Goal: Task Accomplishment & Management: Use online tool/utility

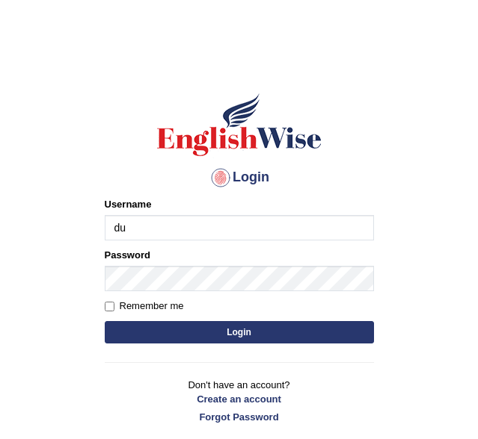
type input "durga_bk"
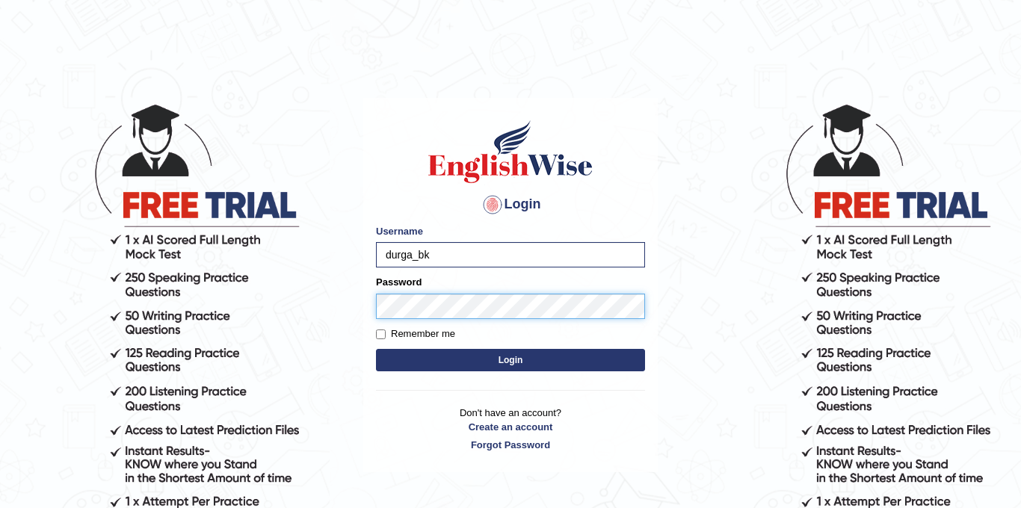
click at [376, 349] on button "Login" at bounding box center [510, 360] width 269 height 22
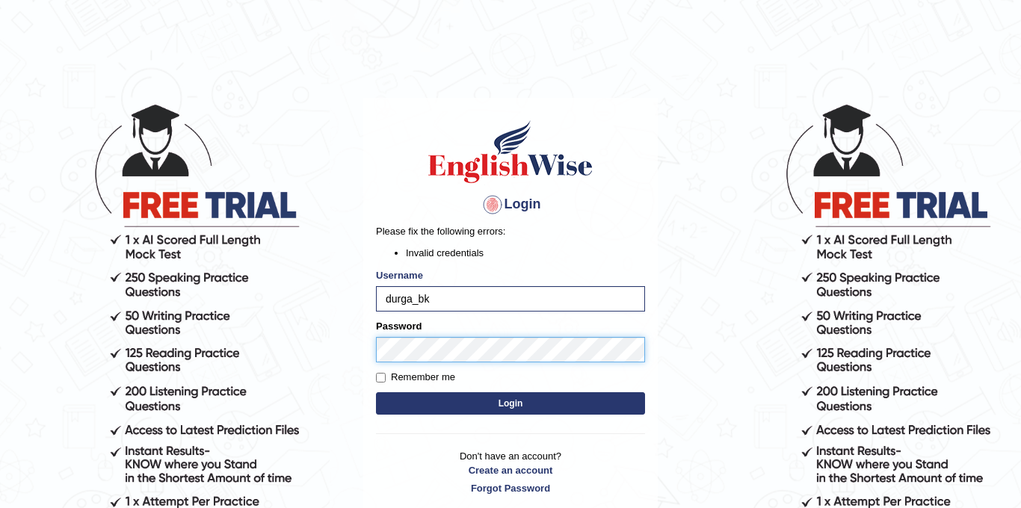
click at [351, 354] on body "Login Please fix the following errors: Invalid credentials Username durga_bk Pa…" at bounding box center [510, 305] width 1021 height 508
click at [376, 392] on button "Login" at bounding box center [510, 403] width 269 height 22
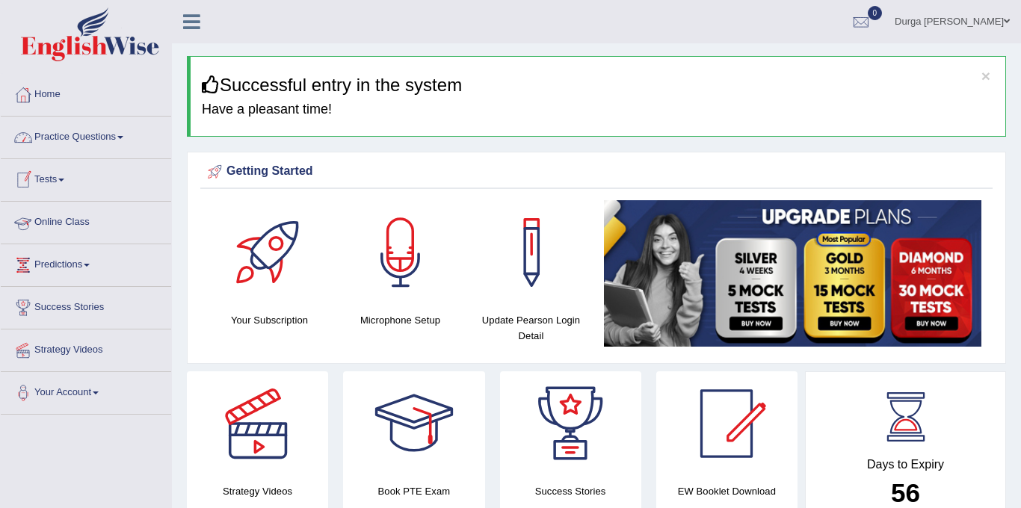
click at [58, 218] on link "Online Class" at bounding box center [86, 220] width 170 height 37
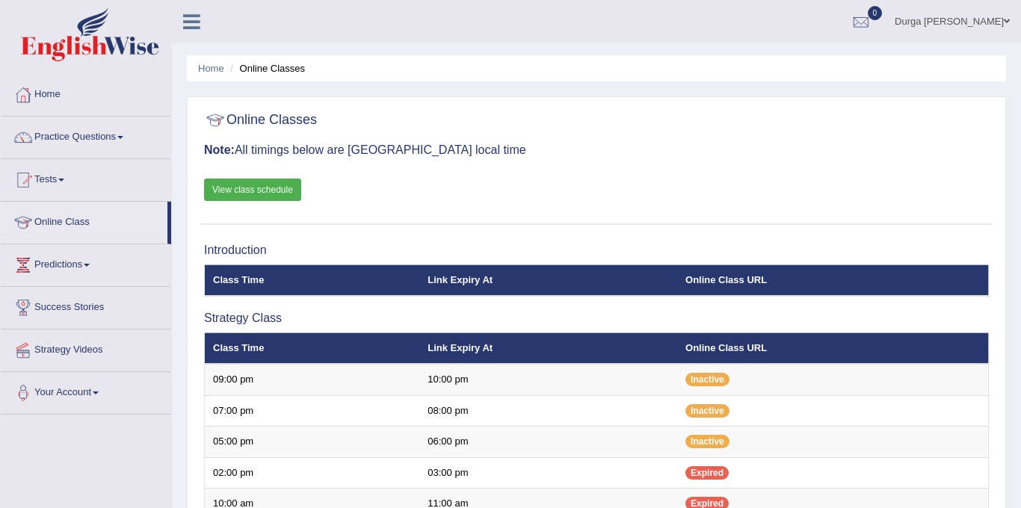
click at [238, 197] on link "View class schedule" at bounding box center [252, 190] width 97 height 22
click at [73, 193] on link "Tests" at bounding box center [86, 177] width 170 height 37
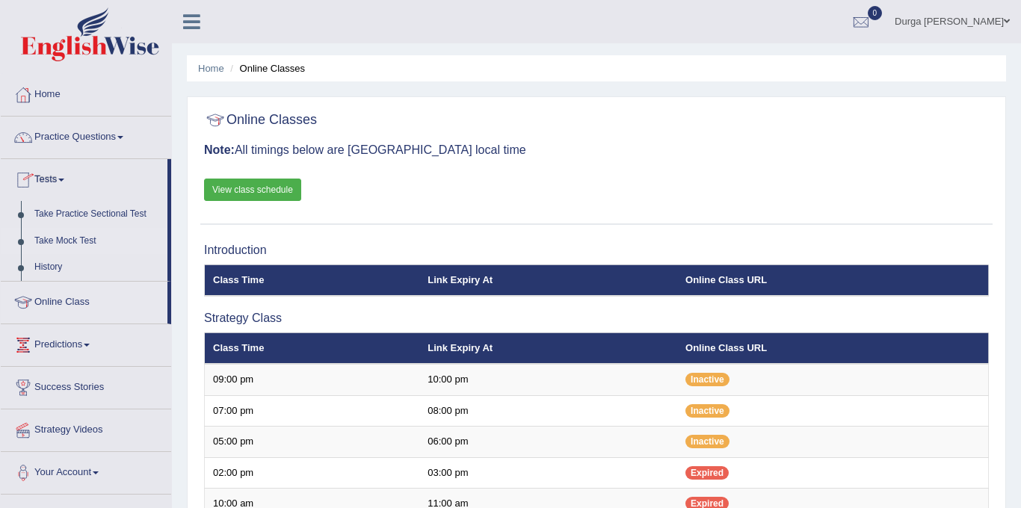
click at [58, 238] on link "Take Mock Test" at bounding box center [98, 241] width 140 height 27
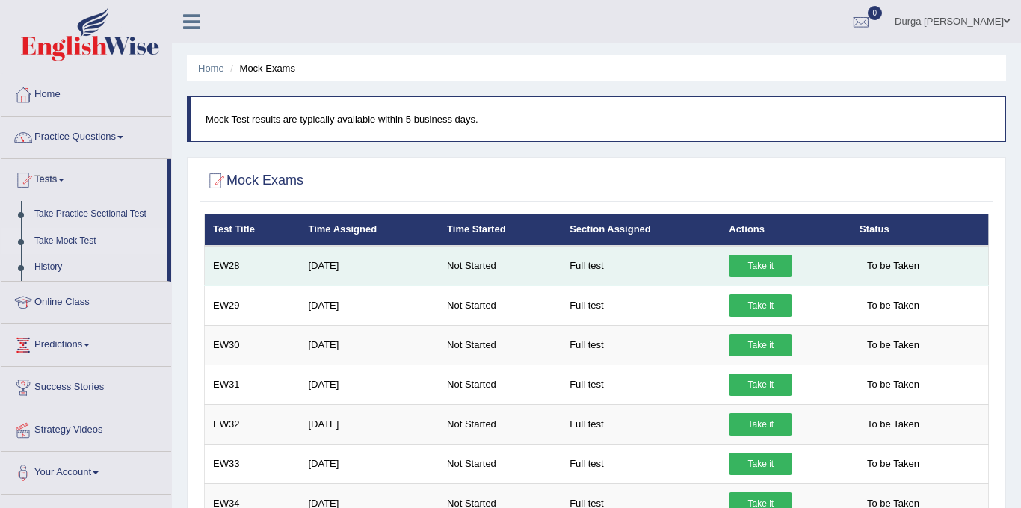
click at [777, 262] on link "Take it" at bounding box center [761, 266] width 64 height 22
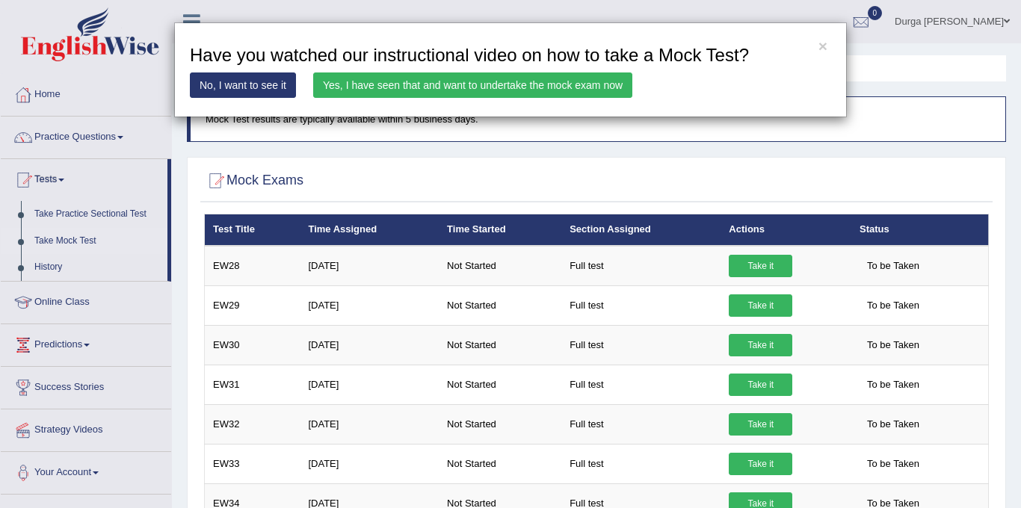
click at [538, 85] on link "Yes, I have seen that and want to undertake the mock exam now" at bounding box center [472, 85] width 319 height 25
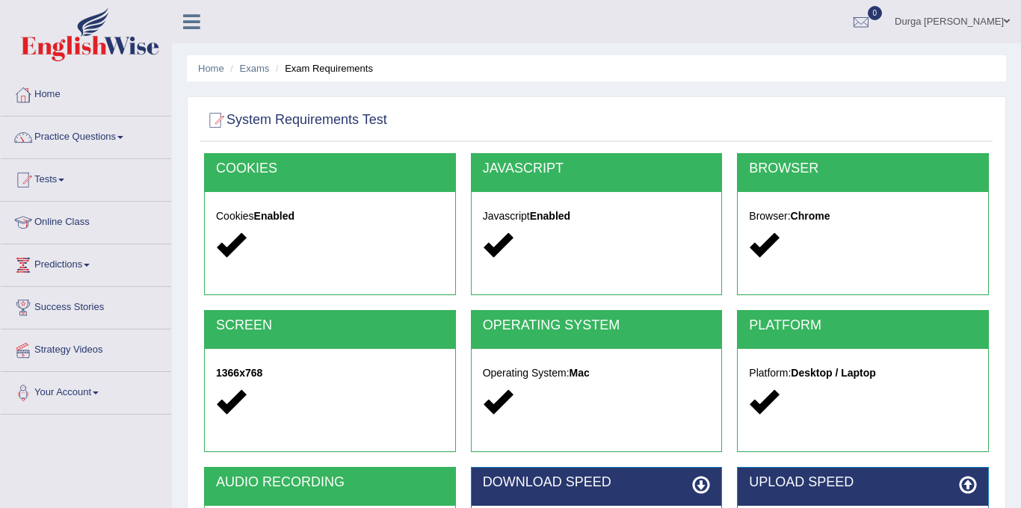
scroll to position [277, 0]
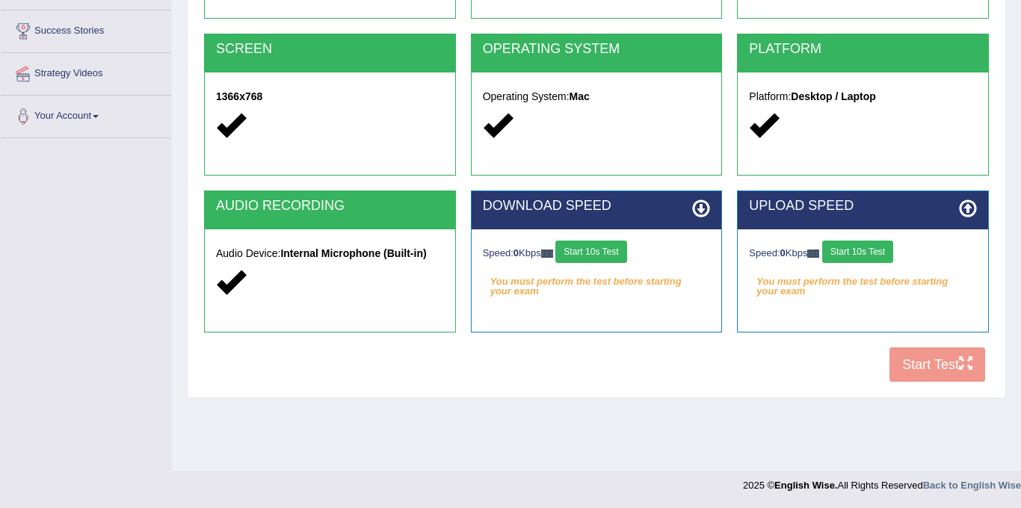
click at [605, 257] on button "Start 10s Test" at bounding box center [590, 252] width 71 height 22
click at [877, 248] on button "Start 10s Test" at bounding box center [857, 252] width 71 height 22
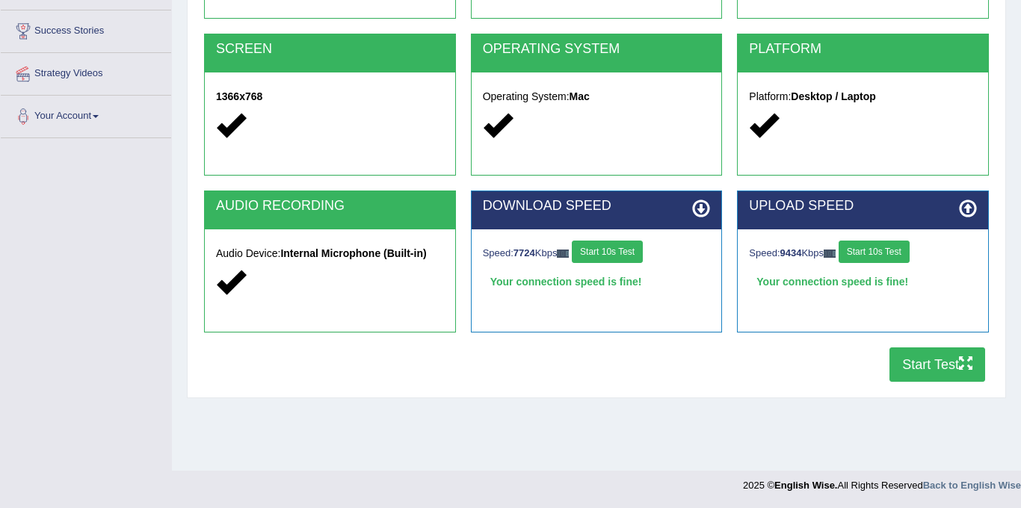
click at [942, 372] on button "Start Test" at bounding box center [937, 365] width 96 height 34
